Goal: Information Seeking & Learning: Learn about a topic

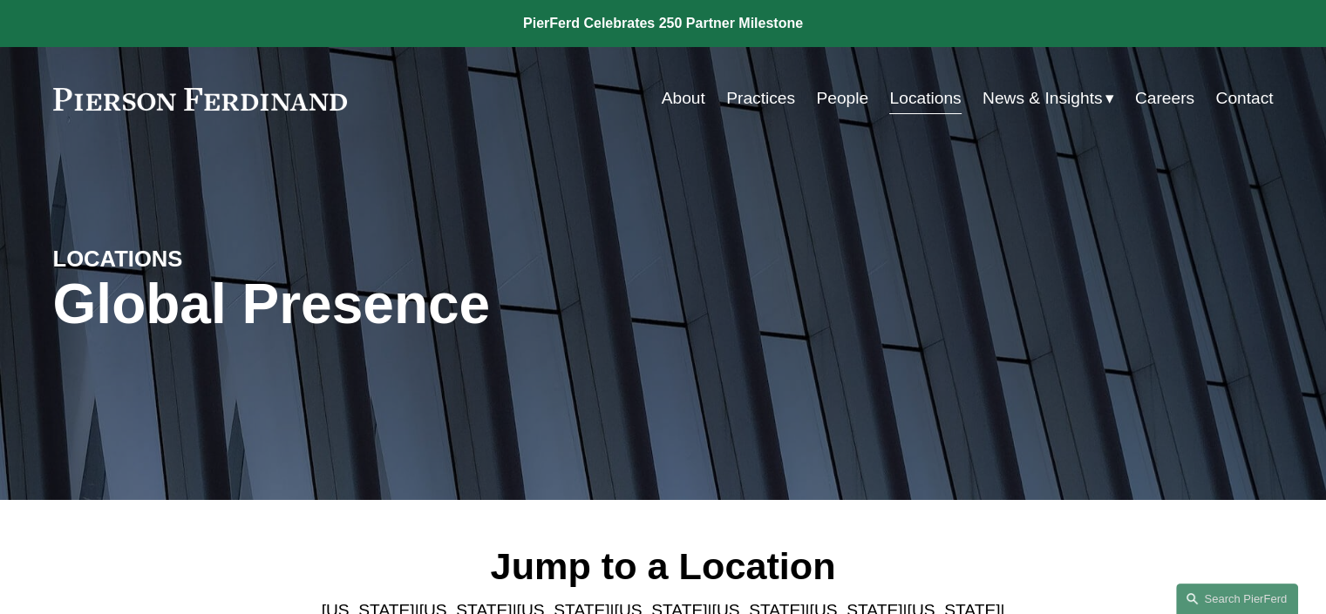
click at [828, 104] on link "People" at bounding box center [842, 98] width 52 height 33
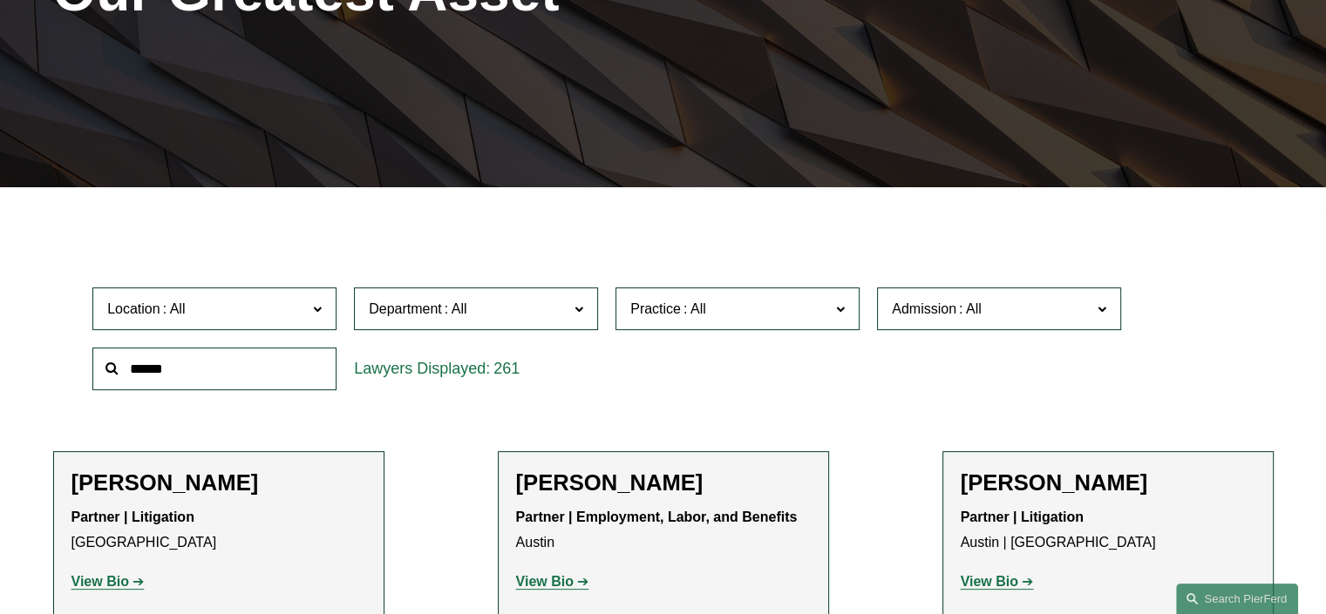
scroll to position [314, 0]
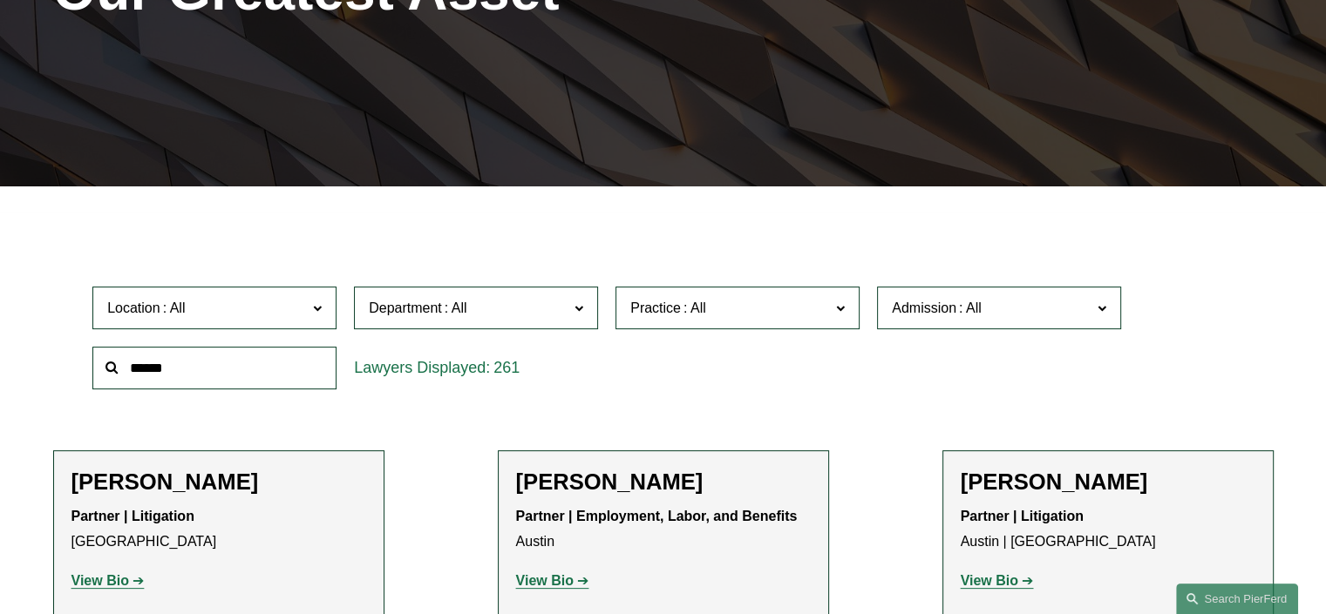
click at [987, 582] on strong "View Bio" at bounding box center [989, 580] width 58 height 15
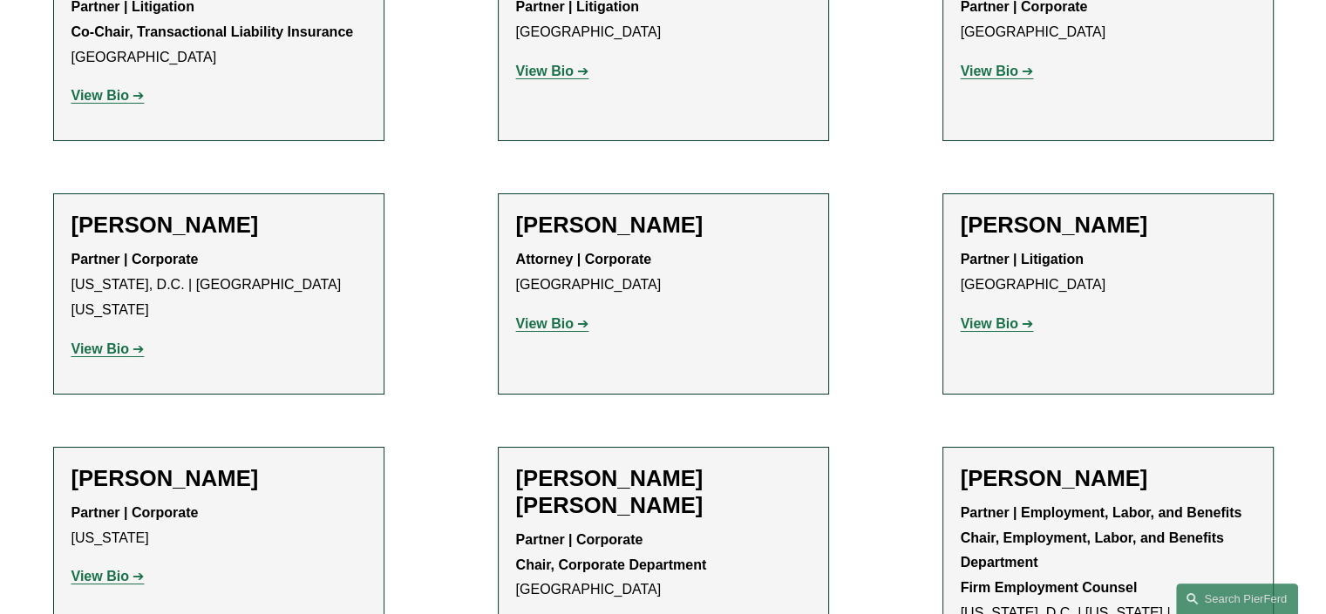
scroll to position [6274, 0]
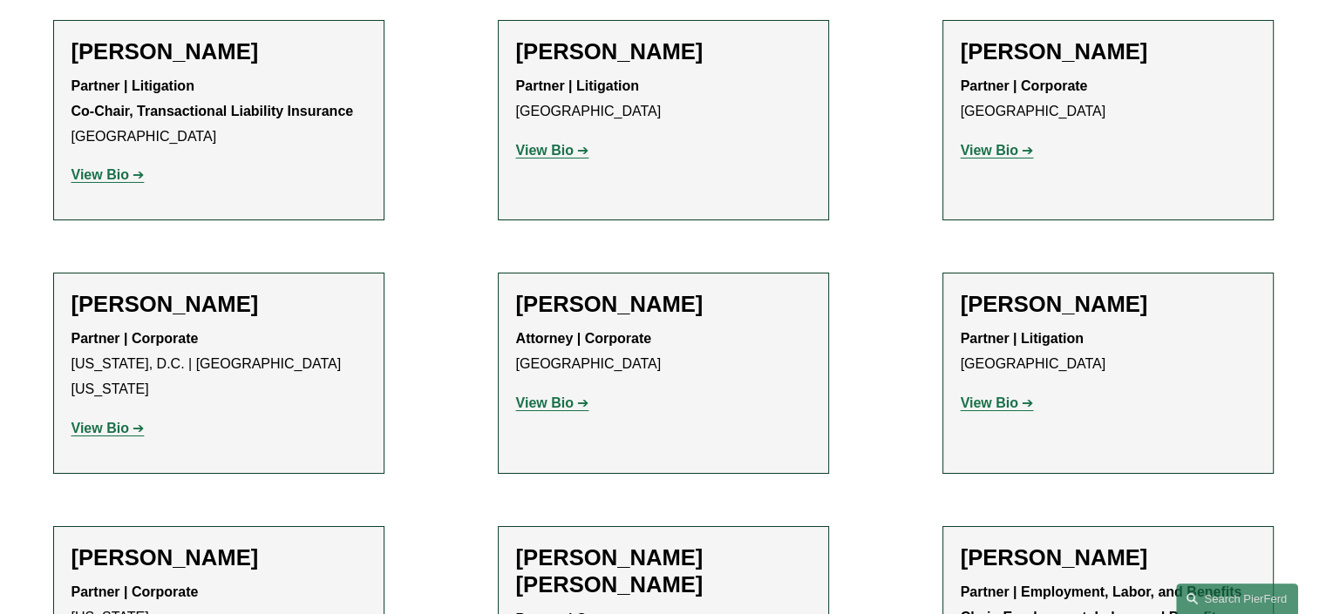
click at [987, 396] on strong "View Bio" at bounding box center [989, 403] width 58 height 15
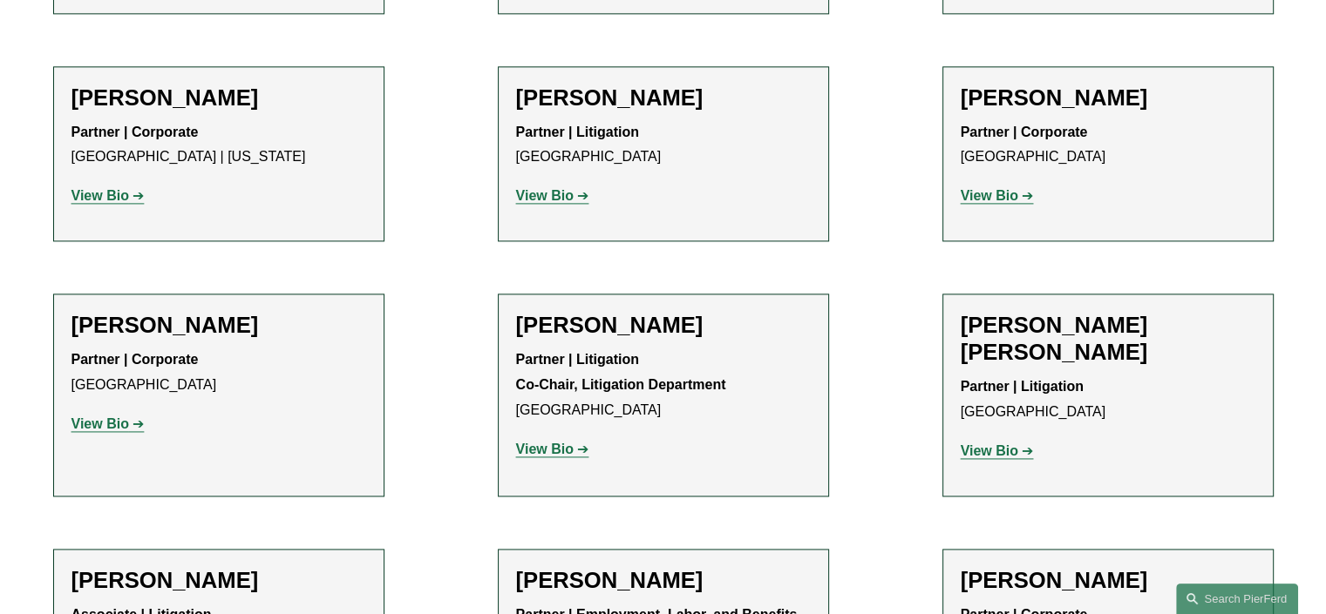
scroll to position [15556, 0]
